Goal: Transaction & Acquisition: Download file/media

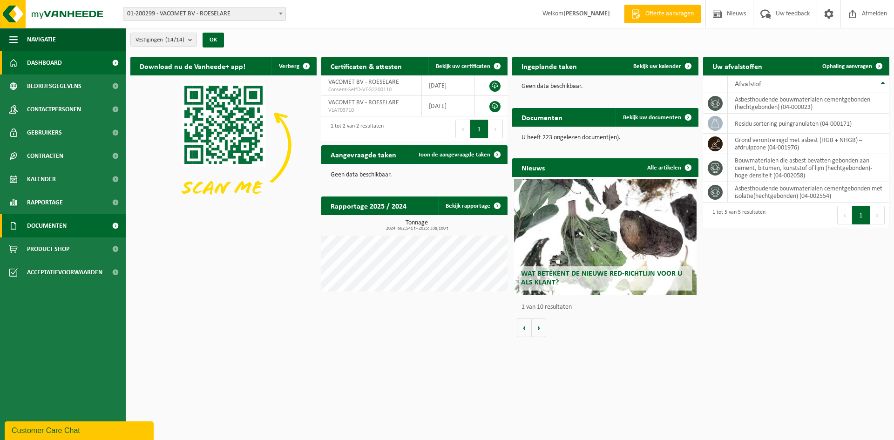
click at [65, 226] on span "Documenten" at bounding box center [47, 225] width 40 height 23
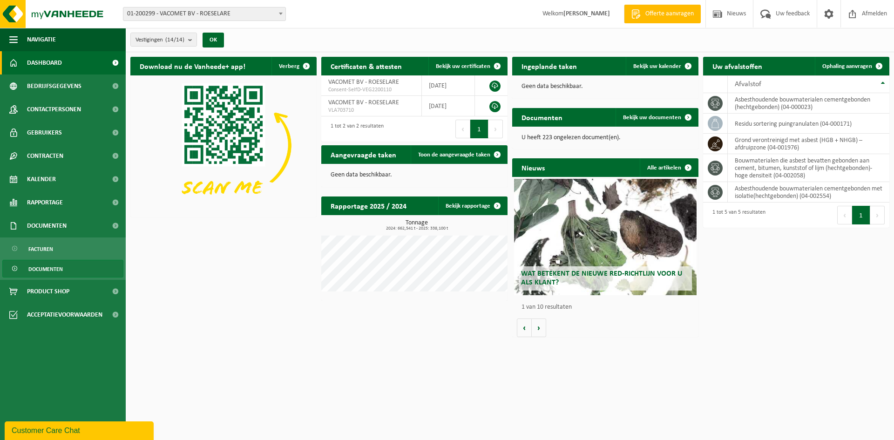
click at [46, 271] on span "Documenten" at bounding box center [45, 269] width 34 height 18
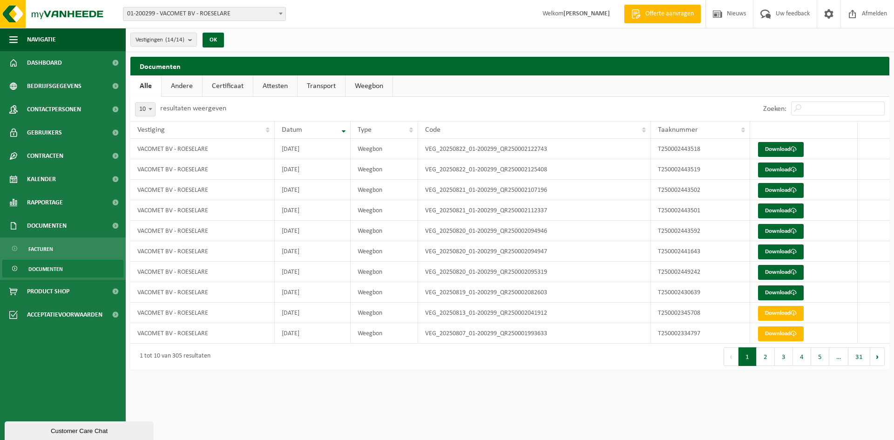
click at [767, 355] on button "2" at bounding box center [766, 356] width 18 height 19
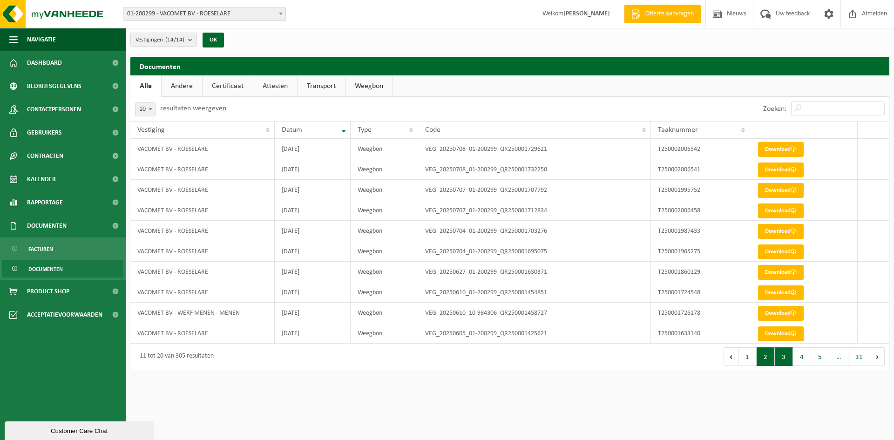
click at [783, 359] on button "3" at bounding box center [784, 356] width 18 height 19
click at [799, 356] on button "4" at bounding box center [802, 356] width 18 height 19
click at [796, 211] on span at bounding box center [794, 211] width 6 height 6
click at [794, 185] on link "Download" at bounding box center [781, 190] width 46 height 15
